Goal: Task Accomplishment & Management: Complete application form

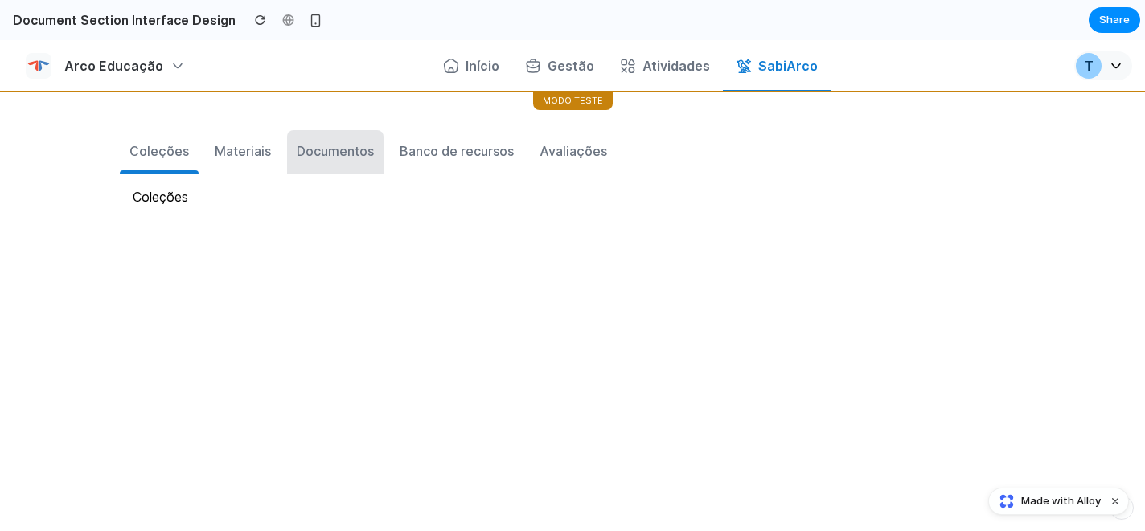
click at [344, 150] on div "Documentos" at bounding box center [335, 150] width 77 height 19
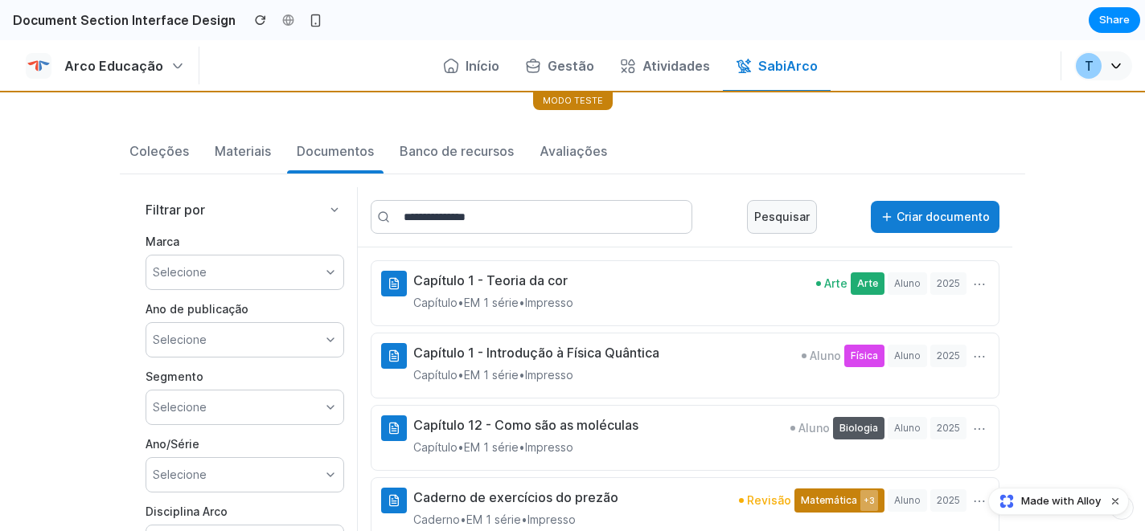
click at [445, 308] on p "Capítulo • EM 1 série • Impresso" at bounding box center [493, 302] width 160 height 19
click at [268, 277] on div "Selecione" at bounding box center [245, 272] width 199 height 35
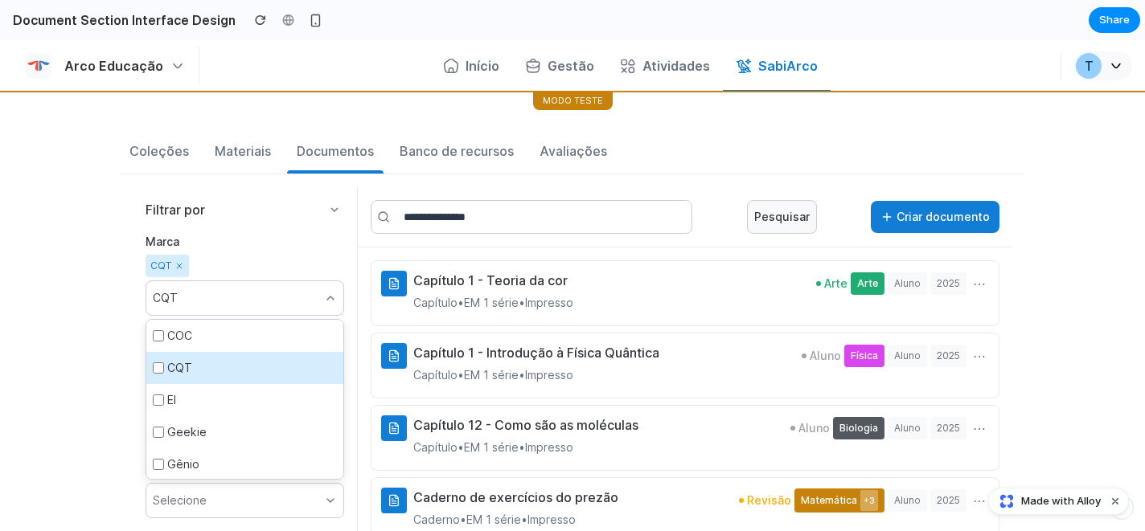
click at [311, 255] on div "CQT" at bounding box center [245, 266] width 199 height 23
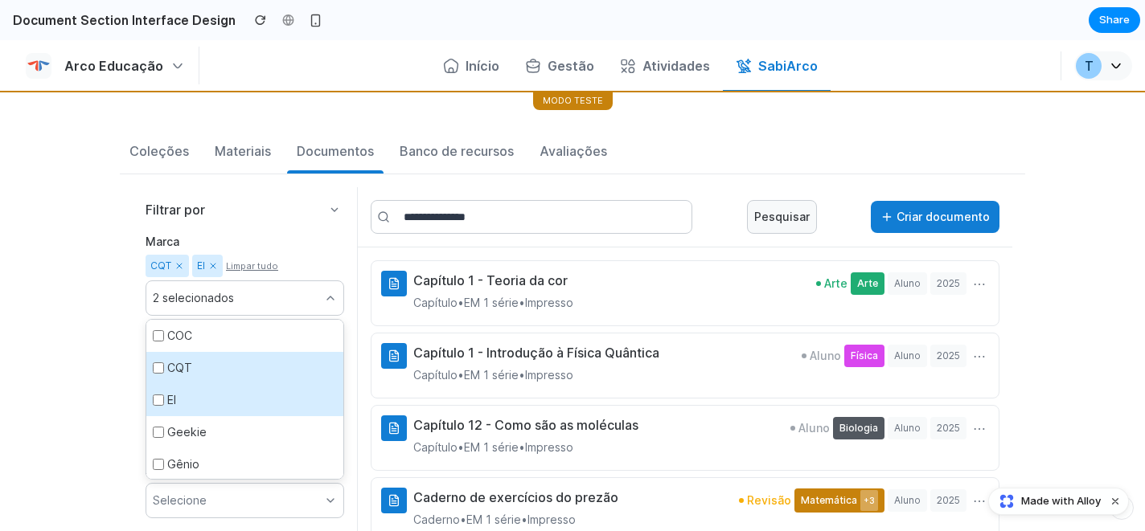
click at [271, 227] on div "Filtrar por Marca CQT EI Limpar tudo 2 selecionados COC CQT EI Geekie Gênio Int…" at bounding box center [245, 432] width 225 height 491
click at [358, 263] on div "Capítulo 1 - Teoria da cor Capítulo • EM 1 série • Impresso Arte Arte Aluno 202…" at bounding box center [685, 463] width 654 height 431
click at [329, 302] on icon at bounding box center [330, 298] width 13 height 13
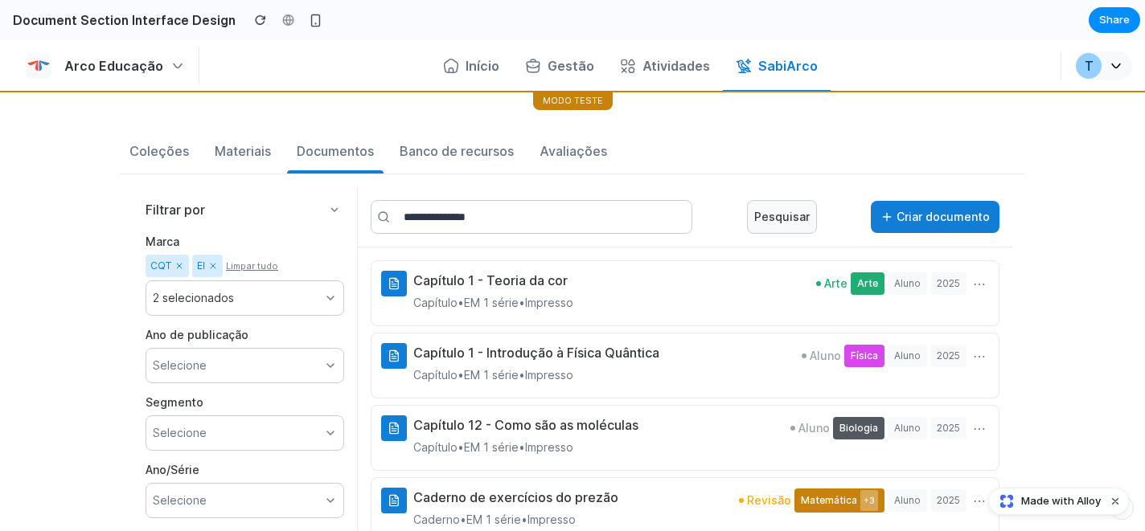
click at [495, 220] on input "text" at bounding box center [532, 217] width 322 height 34
click at [391, 285] on icon at bounding box center [393, 285] width 4 height 0
click at [978, 286] on button "⋯" at bounding box center [978, 284] width 19 height 26
click at [978, 283] on button "⋯" at bounding box center [978, 284] width 19 height 26
click at [932, 215] on button "Criar documento" at bounding box center [935, 217] width 129 height 32
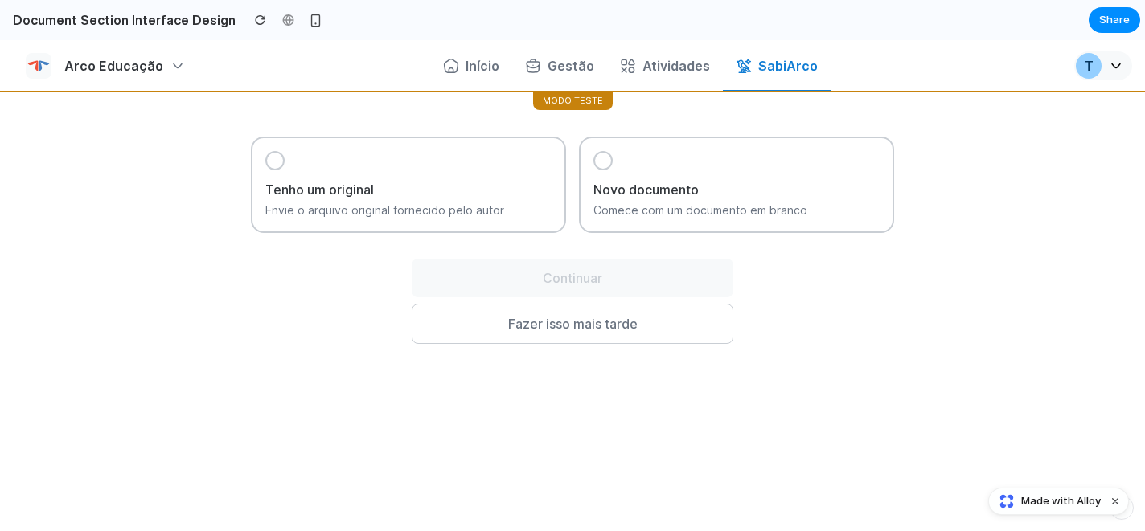
scroll to position [162, 0]
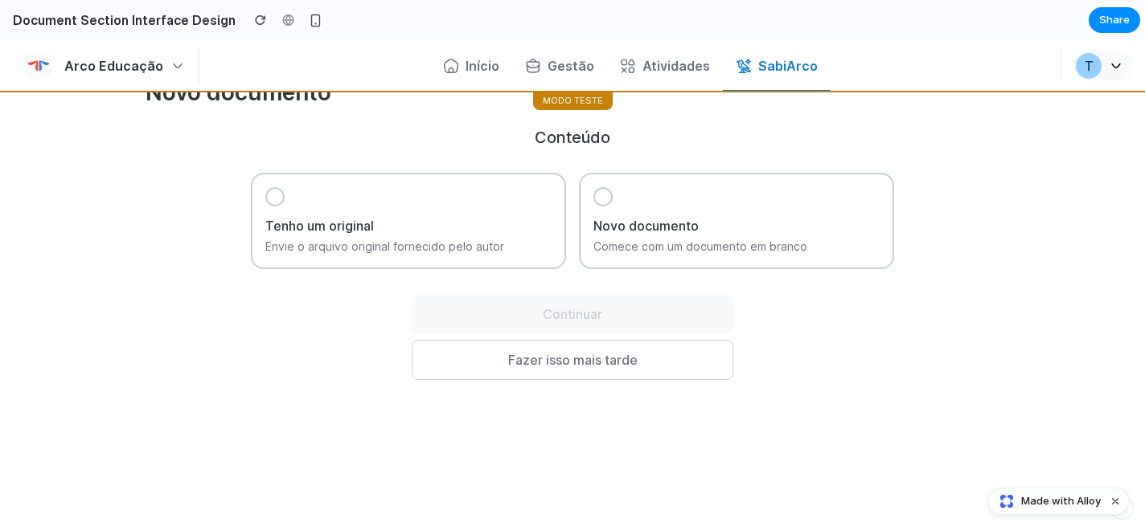
click at [607, 195] on div at bounding box center [602, 196] width 19 height 19
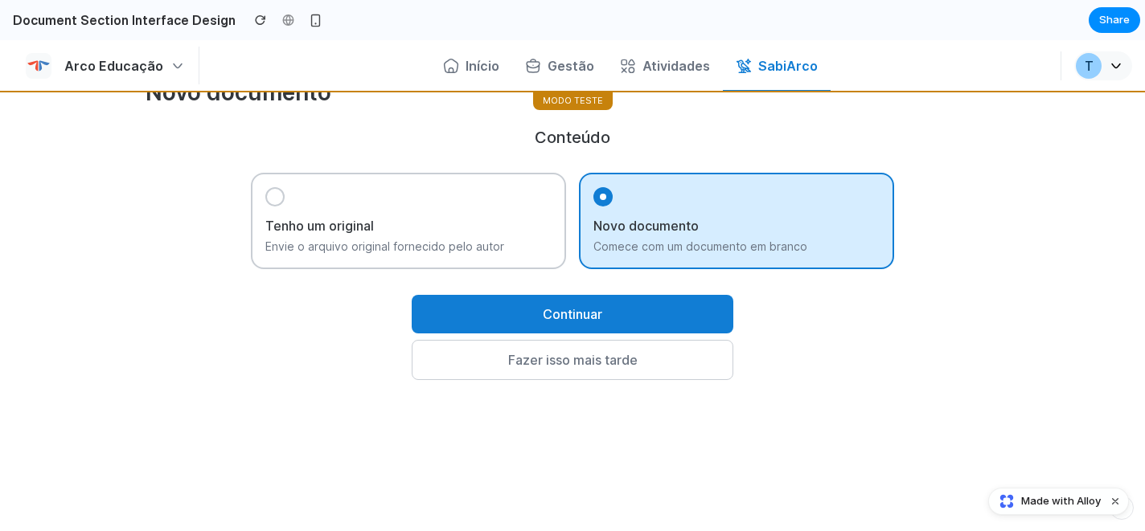
click at [542, 327] on button "Continuar" at bounding box center [573, 314] width 322 height 39
select select "****"
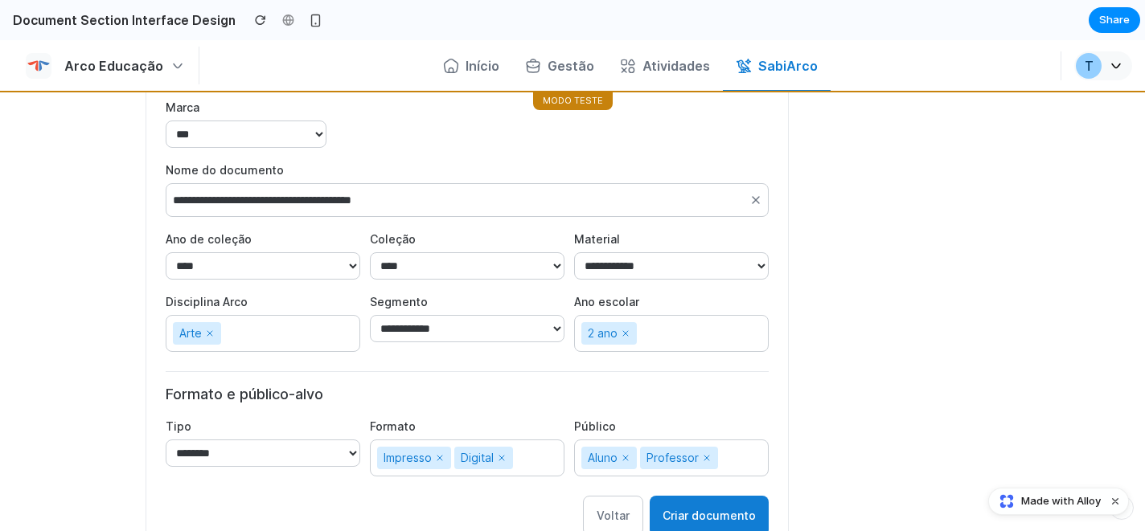
scroll to position [345, 0]
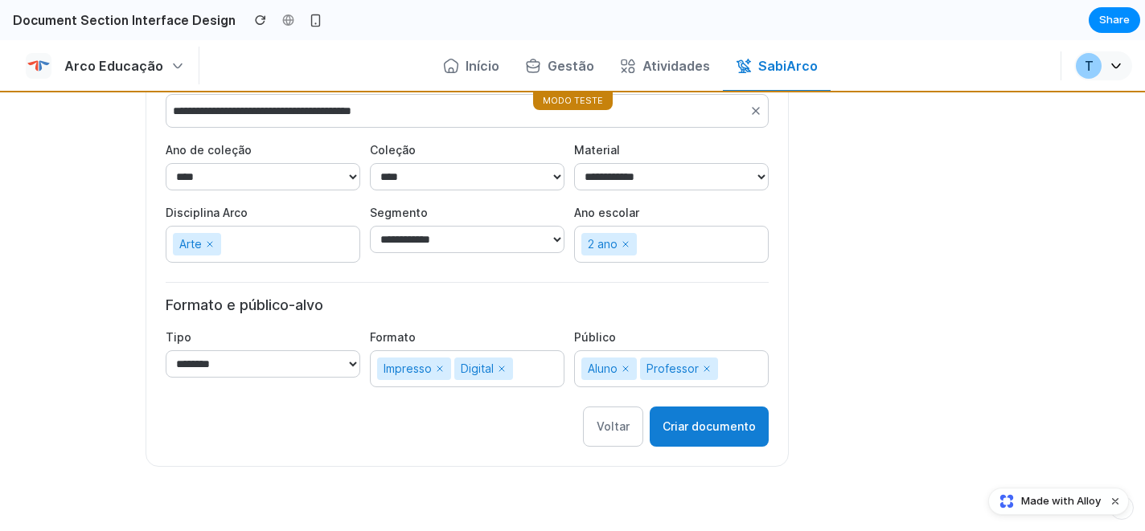
click at [699, 437] on button "Criar documento" at bounding box center [709, 427] width 119 height 40
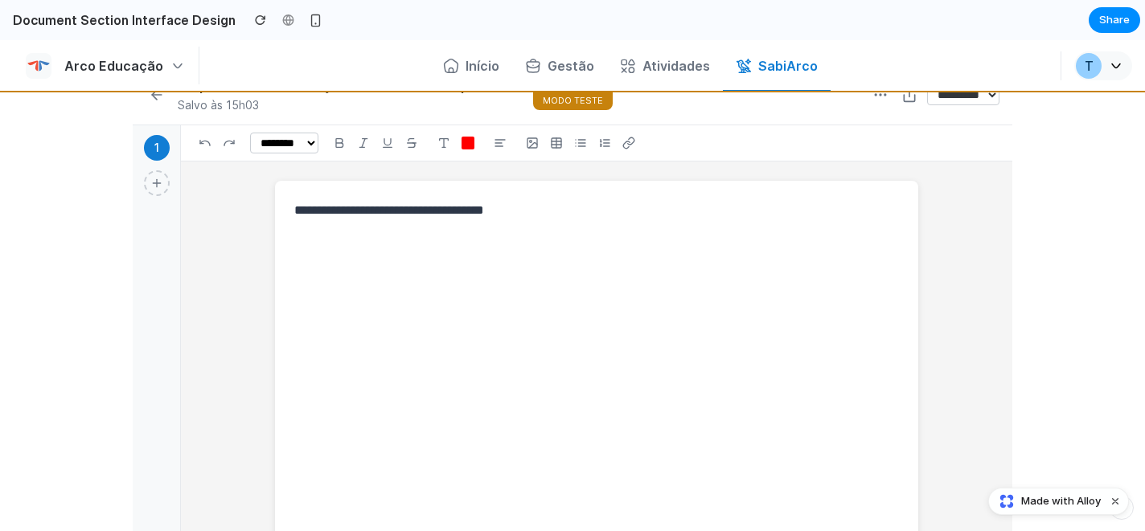
scroll to position [0, 0]
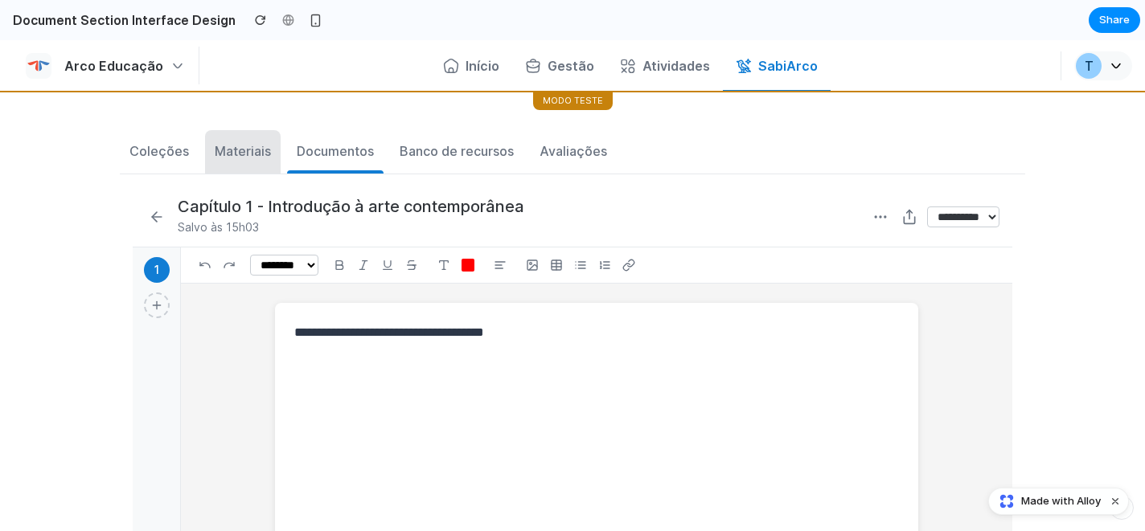
click at [243, 155] on div "Materiais" at bounding box center [243, 150] width 56 height 19
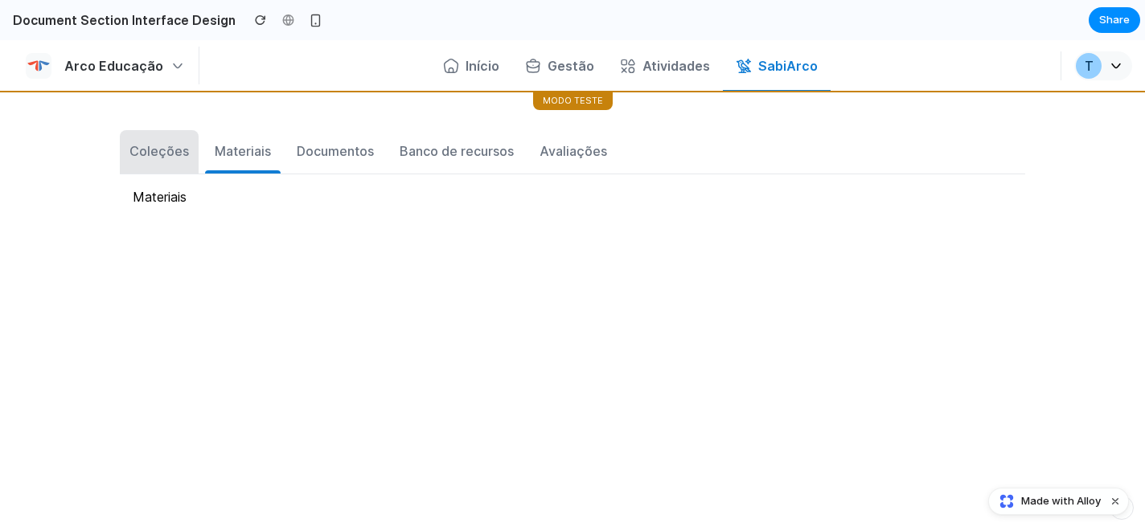
click at [180, 155] on div "Coleções" at bounding box center [158, 150] width 59 height 19
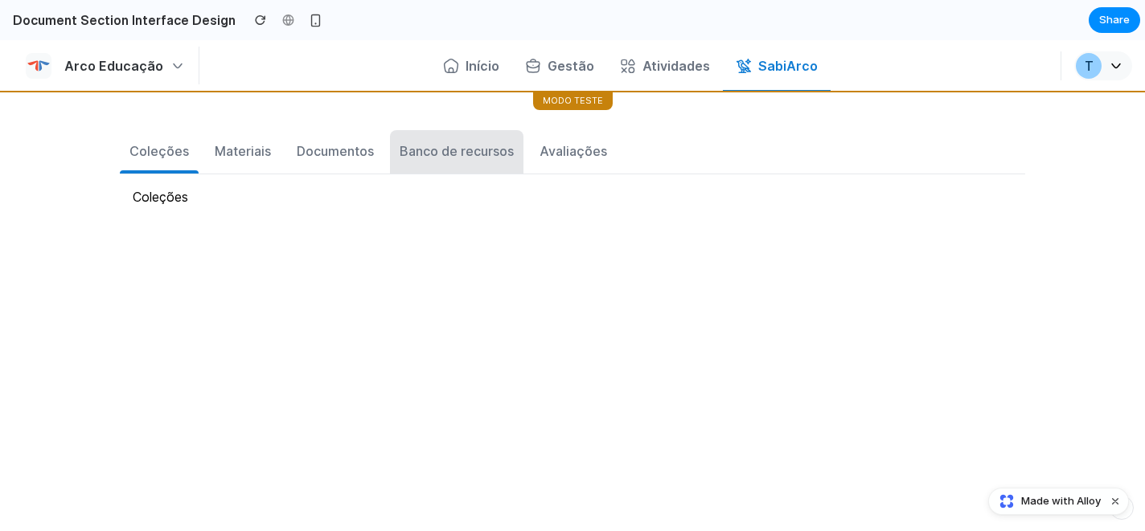
click at [456, 143] on div "Banco de recursos" at bounding box center [457, 150] width 114 height 19
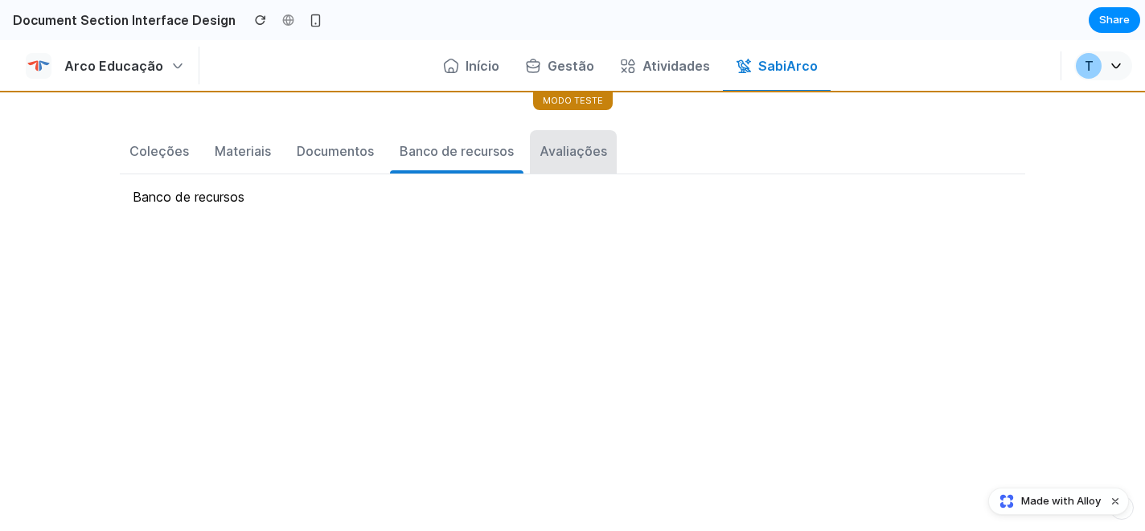
click at [588, 150] on div "Avaliações" at bounding box center [573, 150] width 68 height 19
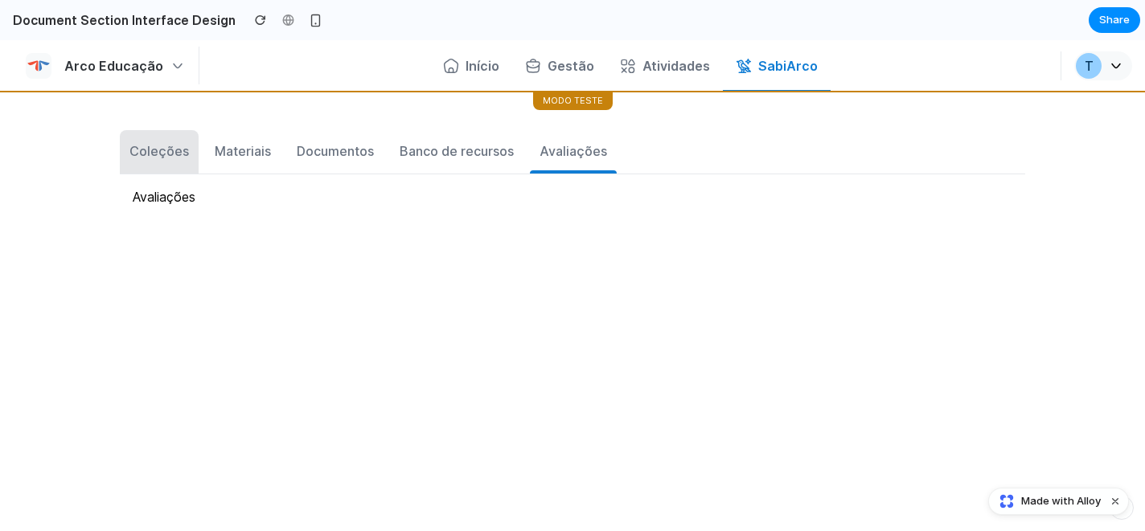
click at [154, 158] on div "Coleções" at bounding box center [158, 150] width 59 height 19
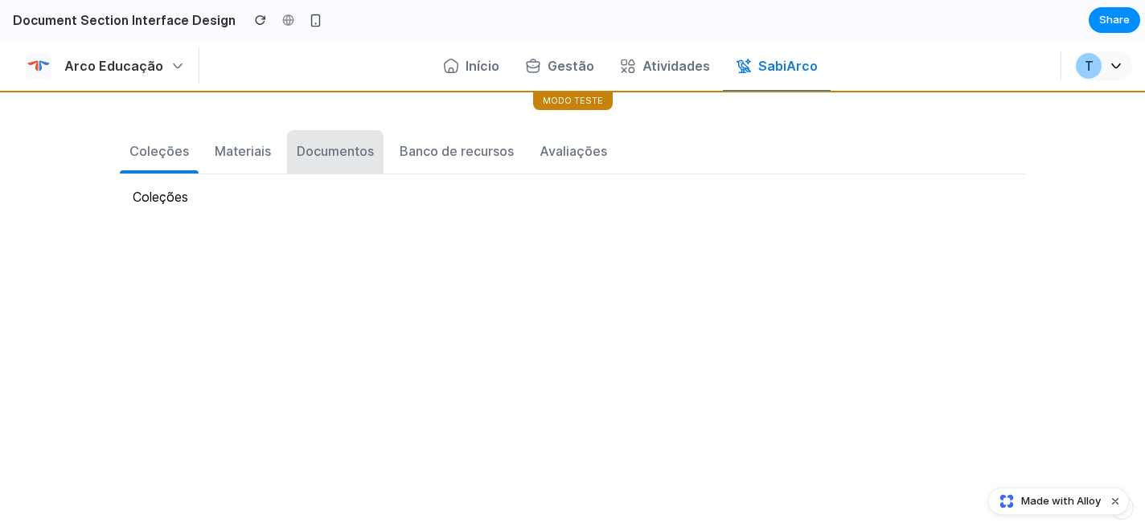
click at [341, 161] on button "Documentos" at bounding box center [335, 151] width 96 height 43
